Goal: Unclear: Browse casually

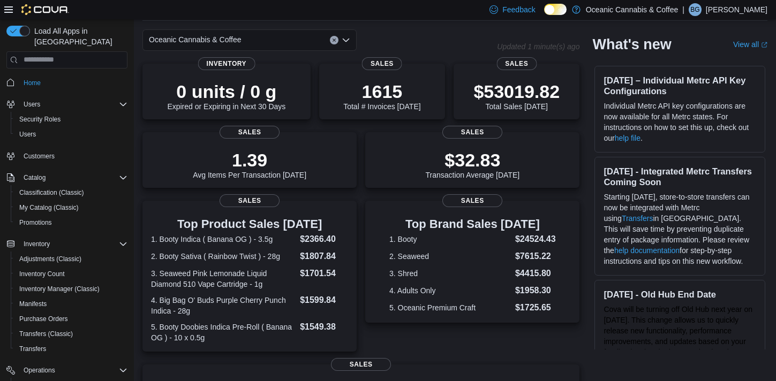
scroll to position [55, 0]
